Goal: Find specific page/section: Find specific page/section

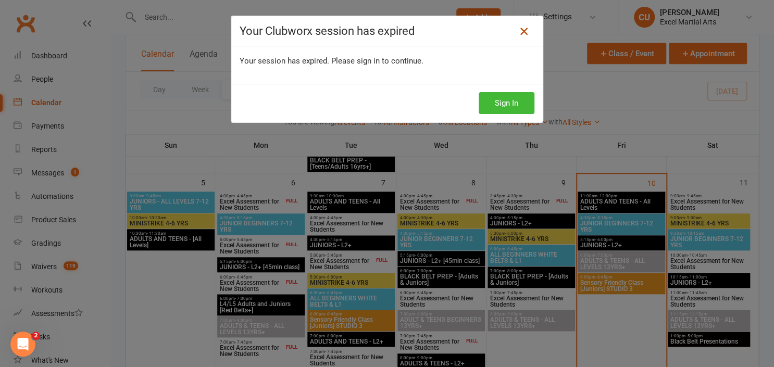
click at [518, 32] on icon at bounding box center [524, 31] width 12 height 12
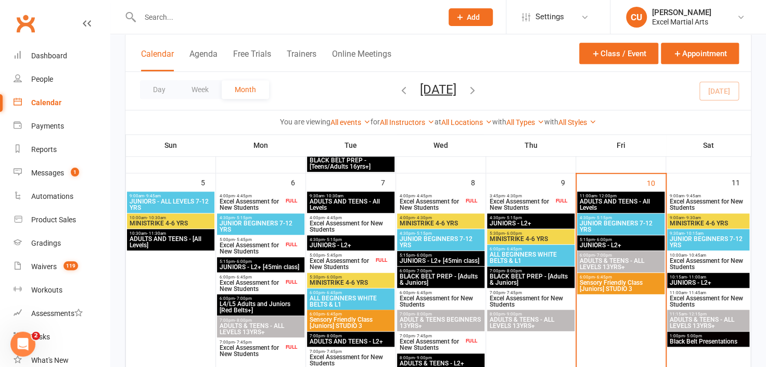
click at [146, 17] on input "text" at bounding box center [286, 17] width 298 height 15
type input "indi"
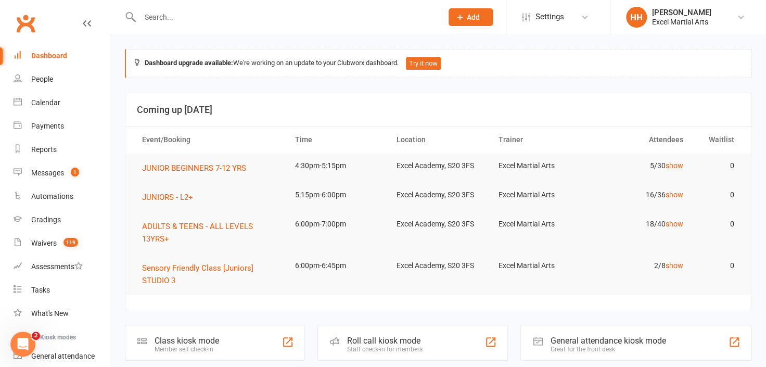
click at [157, 23] on input "text" at bounding box center [286, 17] width 298 height 15
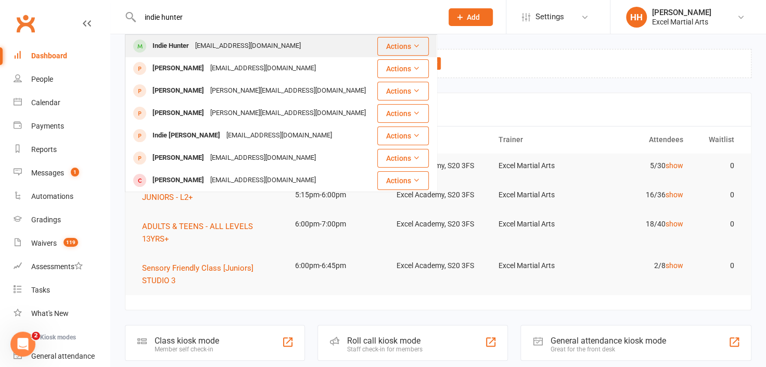
type input "indie hunter"
click at [199, 45] on div "[EMAIL_ADDRESS][DOMAIN_NAME]" at bounding box center [248, 46] width 112 height 15
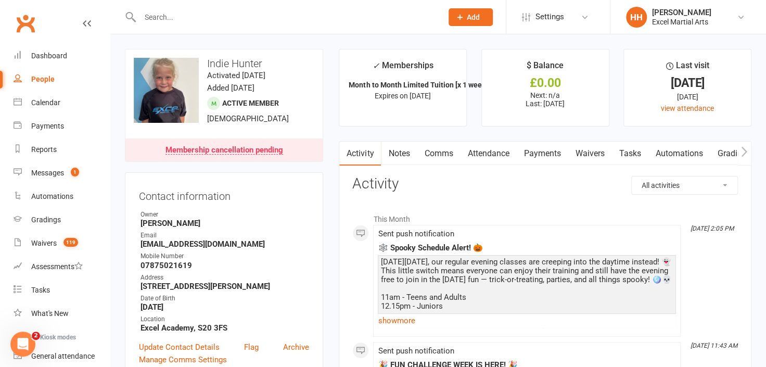
click at [398, 153] on link "Notes" at bounding box center [399, 154] width 36 height 24
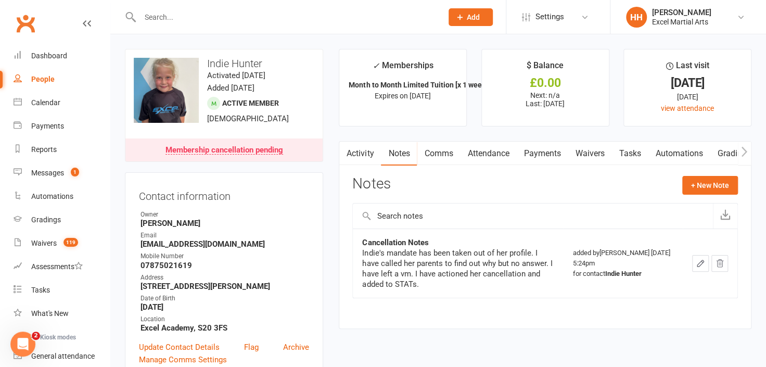
drag, startPoint x: 542, startPoint y: 153, endPoint x: 526, endPoint y: 204, distance: 53.7
click at [542, 153] on link "Payments" at bounding box center [543, 154] width 52 height 24
